Goal: Task Accomplishment & Management: Complete application form

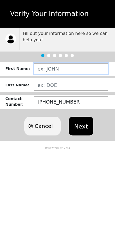
click at [63, 71] on input "text" at bounding box center [71, 68] width 75 height 11
click at [48, 67] on input "text" at bounding box center [71, 68] width 75 height 11
type input "[PERSON_NAME]"
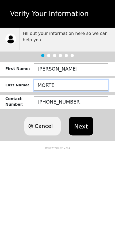
type input "[PERSON_NAME]"
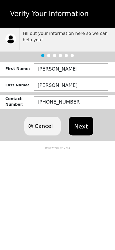
click at [81, 121] on button "Next" at bounding box center [81, 126] width 24 height 19
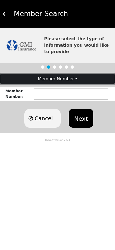
click at [59, 79] on button "Member Number" at bounding box center [57, 79] width 115 height 10
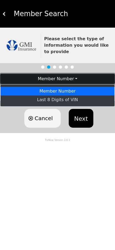
click at [59, 79] on button "Member Number" at bounding box center [57, 79] width 115 height 10
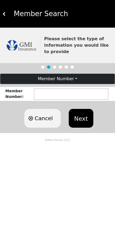
click at [60, 92] on input "text" at bounding box center [71, 94] width 75 height 11
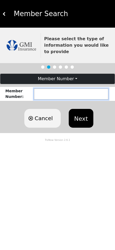
paste input "[PHONE_NUMBER]"
type input "[PHONE_NUMBER]"
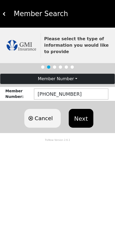
click at [87, 115] on button "Next" at bounding box center [81, 118] width 24 height 19
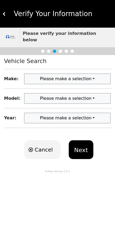
click at [69, 74] on button "Please make a selection" at bounding box center [67, 79] width 86 height 10
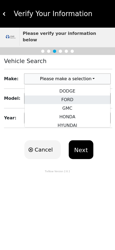
click at [70, 96] on link "FORD" at bounding box center [68, 100] width 86 height 9
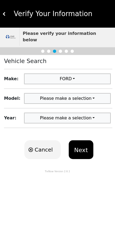
click at [70, 84] on button "Please make a selection" at bounding box center [67, 79] width 86 height 10
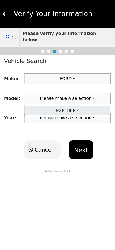
click at [71, 107] on link "EXPLORER" at bounding box center [68, 111] width 86 height 9
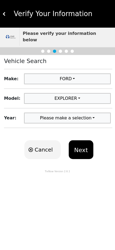
click at [74, 113] on button "Please make a selection" at bounding box center [67, 118] width 86 height 10
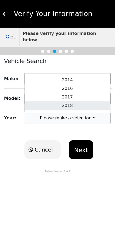
click at [72, 101] on link "2018" at bounding box center [68, 105] width 86 height 9
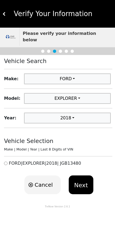
click at [5, 161] on input "radio" at bounding box center [5, 163] width 3 height 5
radio input "true"
click at [82, 176] on button "Next" at bounding box center [81, 185] width 24 height 19
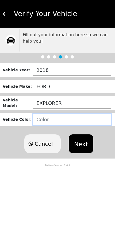
click at [51, 121] on input "text" at bounding box center [72, 119] width 78 height 11
type input "WHITE"
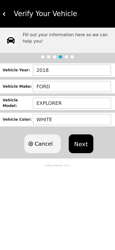
click at [82, 140] on button "Next" at bounding box center [81, 143] width 24 height 19
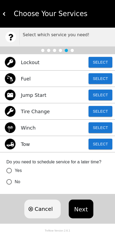
click at [104, 143] on button "Select" at bounding box center [101, 144] width 24 height 11
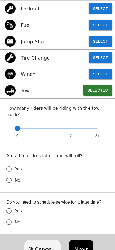
scroll to position [27, 0]
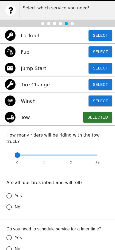
click at [96, 103] on button "Select" at bounding box center [101, 101] width 24 height 11
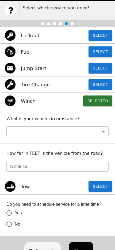
scroll to position [52, 0]
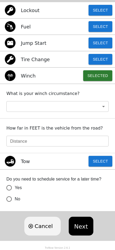
click at [54, 104] on body "Choose Your Services Select which service you need! Lockout Select Fuel Select …" at bounding box center [57, 73] width 115 height 250
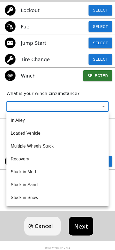
click at [106, 59] on div at bounding box center [57, 125] width 115 height 250
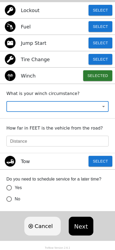
click at [98, 61] on button "Select" at bounding box center [101, 59] width 24 height 11
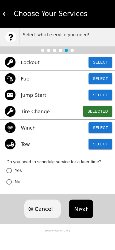
click at [99, 94] on button "Select" at bounding box center [101, 95] width 24 height 11
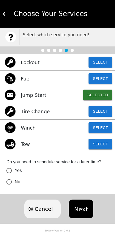
click at [101, 64] on button "Select" at bounding box center [101, 62] width 24 height 11
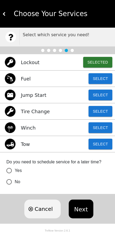
click at [96, 79] on button "Select" at bounding box center [101, 78] width 24 height 11
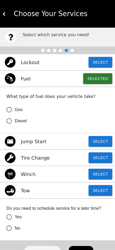
click at [3, 13] on img at bounding box center [4, 14] width 4 height 4
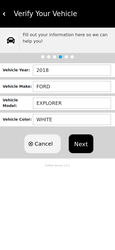
click at [80, 144] on button "Next" at bounding box center [81, 143] width 24 height 19
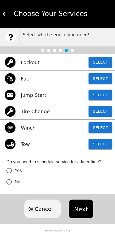
click at [94, 145] on button "Select" at bounding box center [101, 144] width 24 height 11
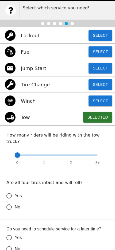
scroll to position [54, 0]
